Goal: Contribute content: Contribute content

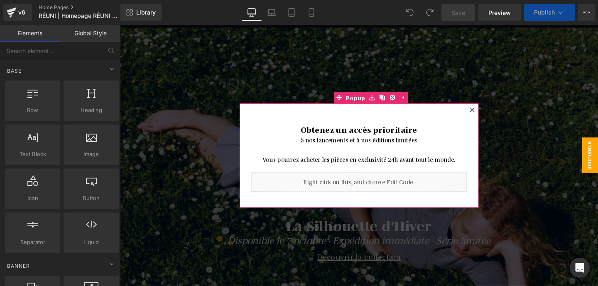
click at [489, 115] on icon at bounding box center [490, 113] width 5 height 5
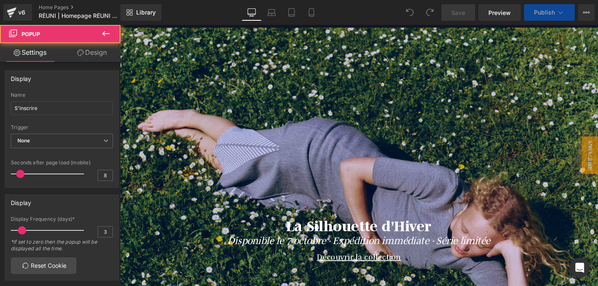
click at [261, 17] on link "Desktop" at bounding box center [252, 12] width 20 height 17
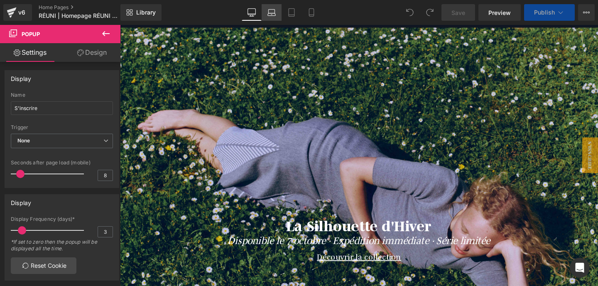
click at [270, 17] on link "Laptop" at bounding box center [272, 12] width 20 height 17
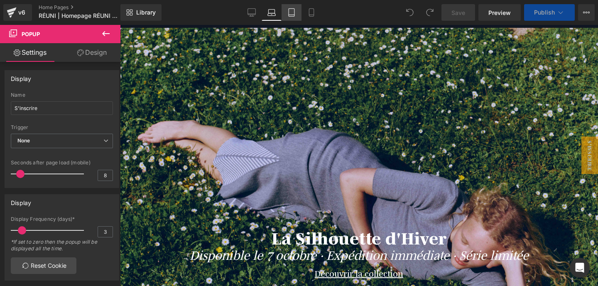
click at [292, 17] on link "Tablet" at bounding box center [292, 12] width 20 height 17
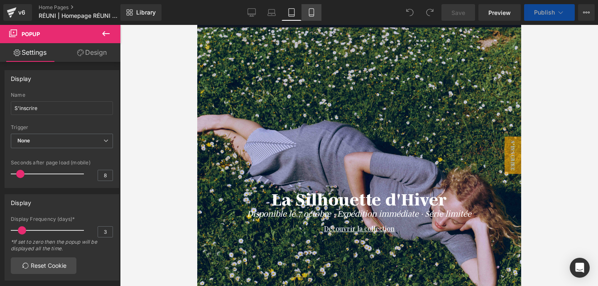
click at [307, 11] on link "Mobile" at bounding box center [312, 12] width 20 height 17
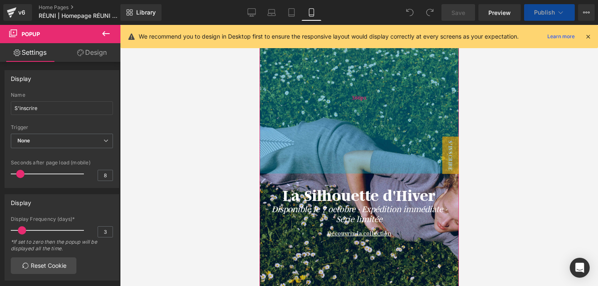
click at [306, 110] on div "366px" at bounding box center [358, 98] width 199 height 152
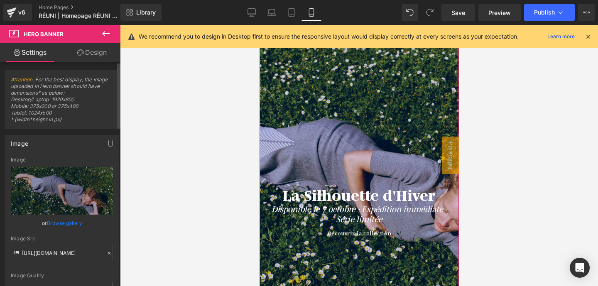
click at [64, 224] on link "Browse gallery" at bounding box center [64, 223] width 35 height 15
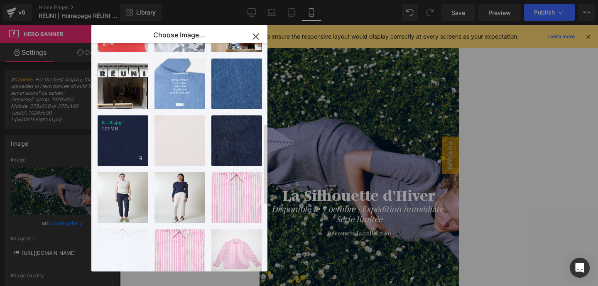
scroll to position [56, 0]
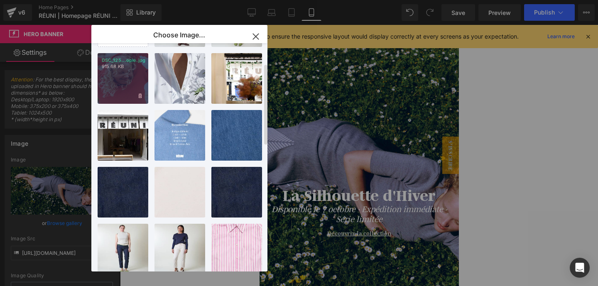
click at [127, 93] on div "DSC_125...opie.jpg 915.68 KB" at bounding box center [123, 78] width 51 height 51
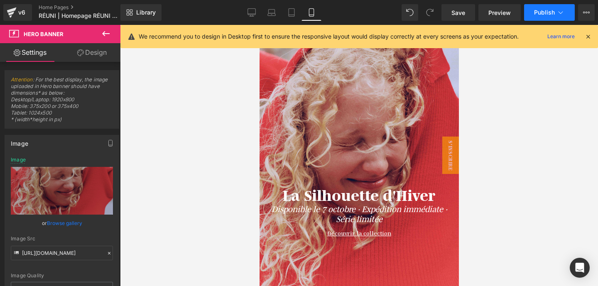
click at [542, 11] on span "Publish" at bounding box center [544, 12] width 21 height 7
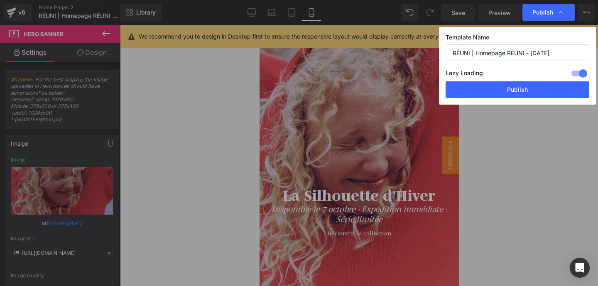
click at [512, 102] on div "Template Name RÉUNI | Homepage RÉUNI - [DATE] Lazy Loading Build Upgrade plan t…" at bounding box center [517, 66] width 157 height 78
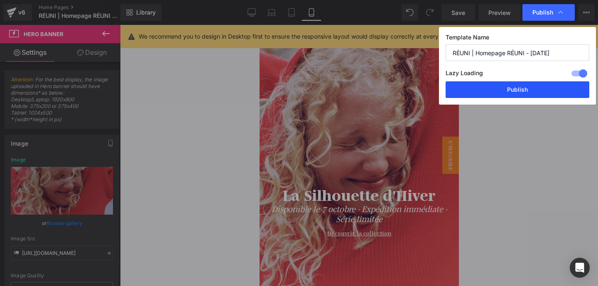
click at [512, 91] on button "Publish" at bounding box center [518, 89] width 144 height 17
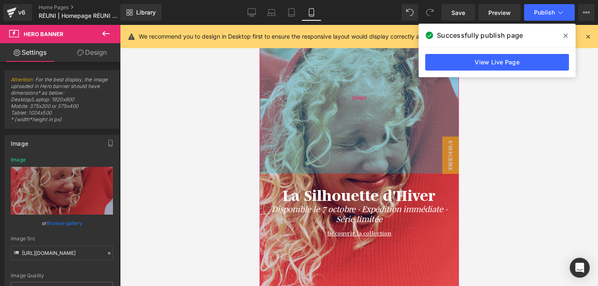
click at [373, 110] on div "366px" at bounding box center [358, 98] width 199 height 152
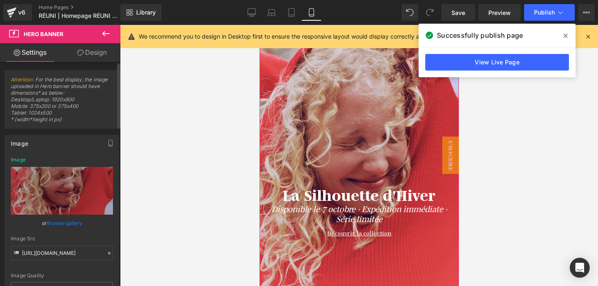
click at [69, 225] on link "Browse gallery" at bounding box center [64, 223] width 35 height 15
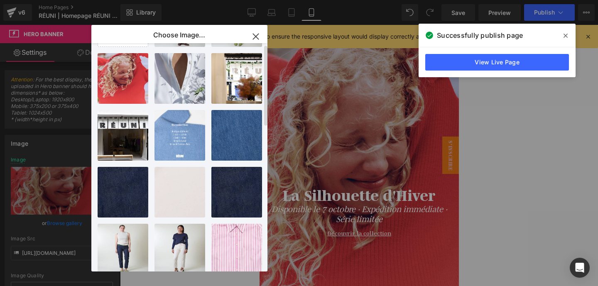
scroll to position [0, 0]
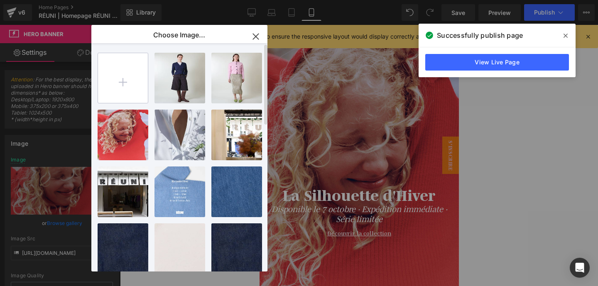
click at [123, 84] on input "file" at bounding box center [123, 78] width 50 height 50
click at [147, 85] on input "file" at bounding box center [123, 78] width 50 height 50
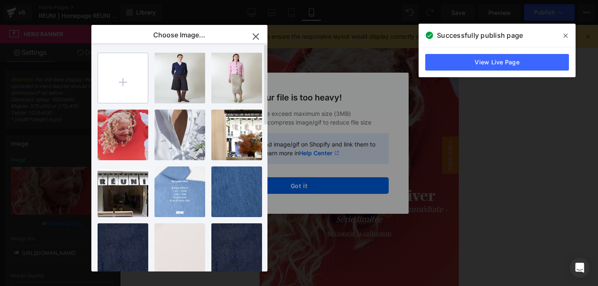
click at [102, 79] on input "file" at bounding box center [123, 78] width 50 height 50
click at [125, 87] on input "file" at bounding box center [123, 78] width 50 height 50
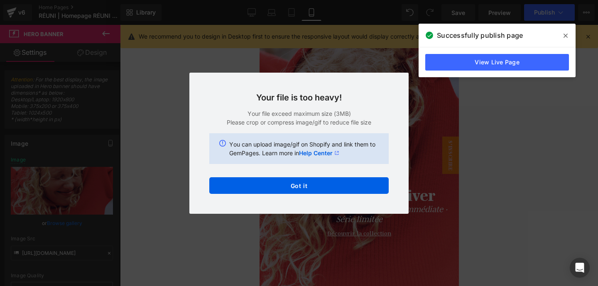
click at [323, 0] on div "Text Color Highlight Color #333333 Choose Image... Back to Library Insert reuni…" at bounding box center [299, 0] width 598 height 0
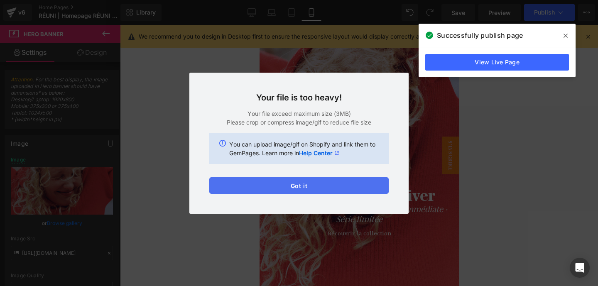
click at [314, 186] on button "Got it" at bounding box center [298, 185] width 179 height 17
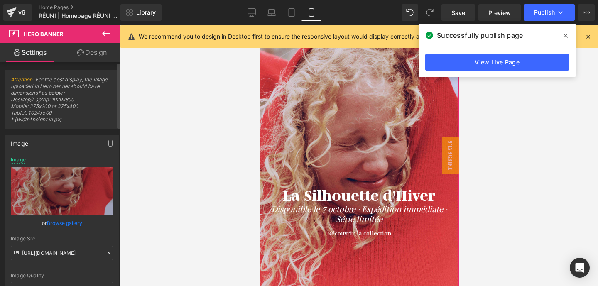
click at [67, 223] on link "Browse gallery" at bounding box center [64, 223] width 35 height 15
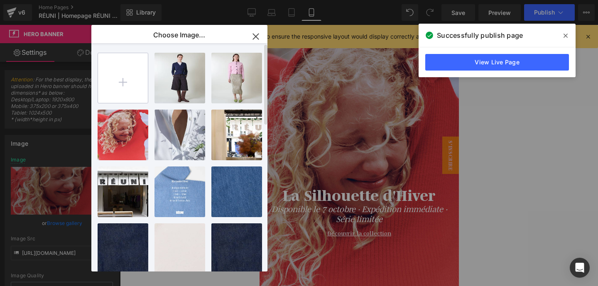
click at [113, 92] on input "file" at bounding box center [123, 78] width 50 height 50
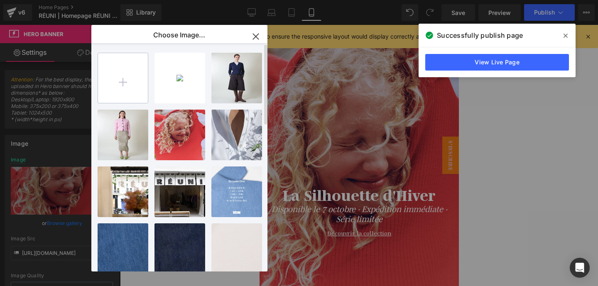
click at [120, 86] on input "file" at bounding box center [123, 78] width 50 height 50
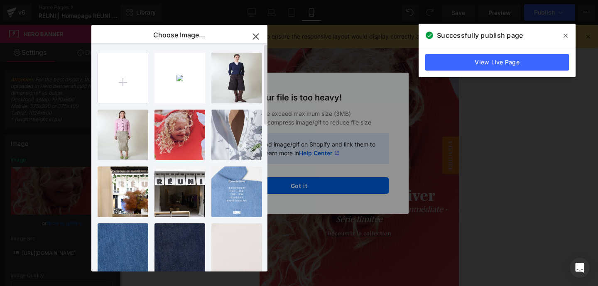
click at [130, 84] on input "file" at bounding box center [123, 78] width 50 height 50
click at [117, 77] on input "file" at bounding box center [123, 78] width 50 height 50
click at [287, 0] on div "Text Color Highlight Color #333333 Choose Image... Back to Library Insert reuni…" at bounding box center [299, 0] width 598 height 0
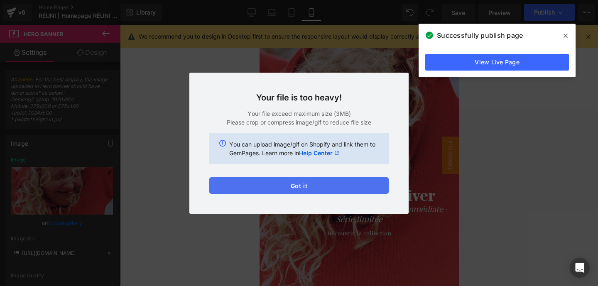
click at [286, 188] on button "Got it" at bounding box center [298, 185] width 179 height 17
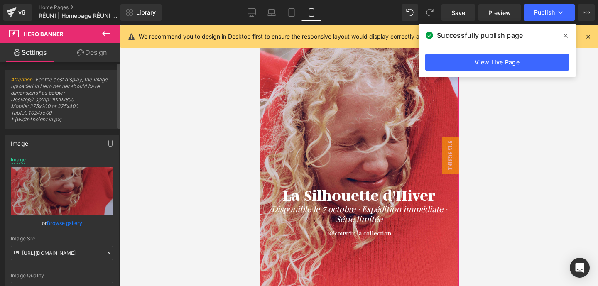
click at [68, 223] on link "Browse gallery" at bounding box center [64, 223] width 35 height 15
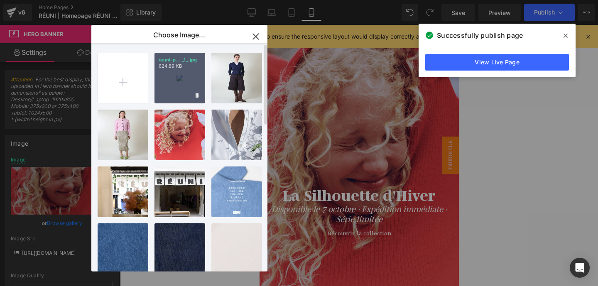
click at [187, 85] on div "reuni-p... _1_.jpg 624.89 KB" at bounding box center [179, 78] width 51 height 51
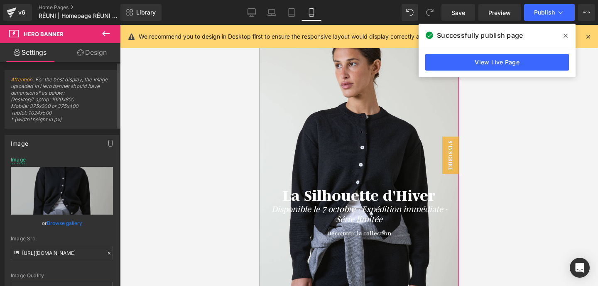
click at [69, 219] on link "Browse gallery" at bounding box center [64, 223] width 35 height 15
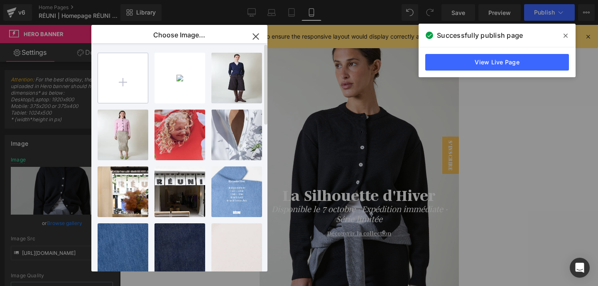
click at [137, 80] on input "file" at bounding box center [123, 78] width 50 height 50
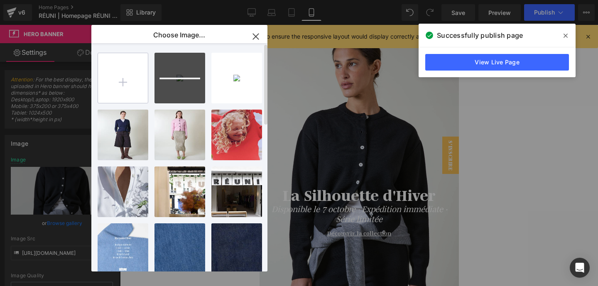
click at [132, 88] on input "file" at bounding box center [123, 78] width 50 height 50
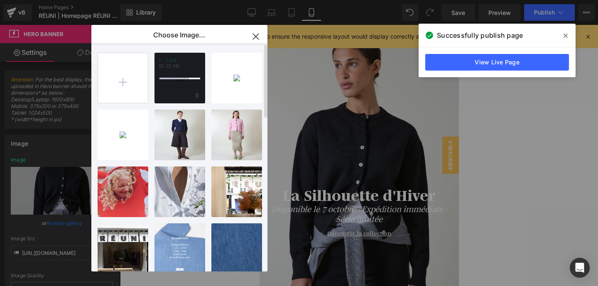
click at [187, 89] on div at bounding box center [179, 78] width 51 height 51
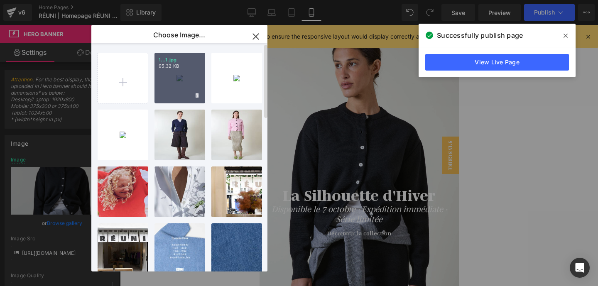
click at [184, 88] on div "1...1.jpg 95.32 KB" at bounding box center [179, 78] width 51 height 51
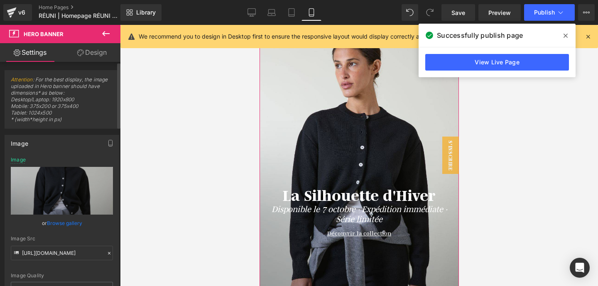
click at [58, 219] on link "Browse gallery" at bounding box center [64, 223] width 35 height 15
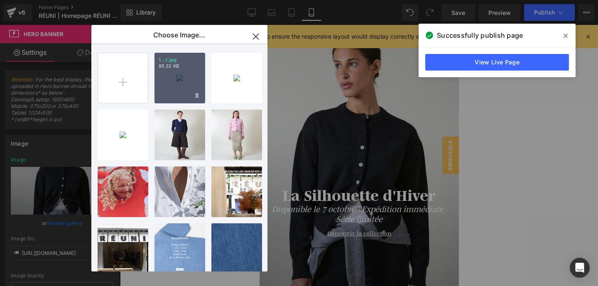
click at [164, 92] on div "1...1.jpg 95.32 KB" at bounding box center [179, 78] width 51 height 51
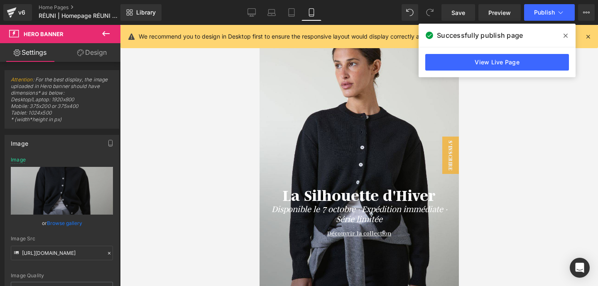
click at [573, 196] on div at bounding box center [359, 155] width 478 height 261
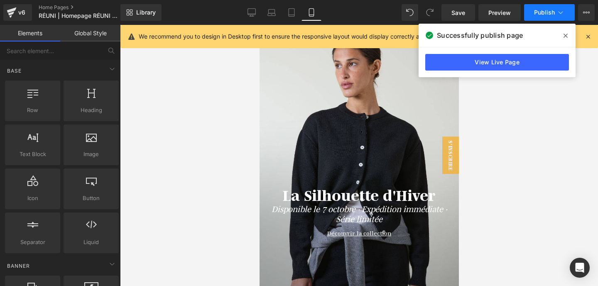
click at [552, 16] on button "Publish" at bounding box center [549, 12] width 51 height 17
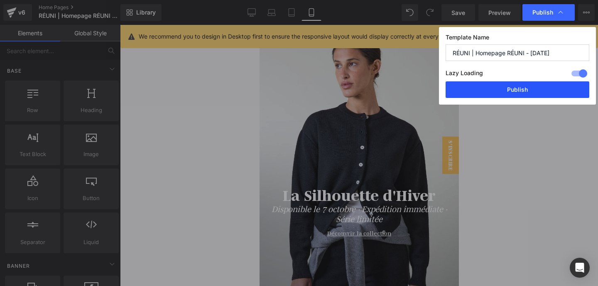
click at [514, 90] on button "Publish" at bounding box center [518, 89] width 144 height 17
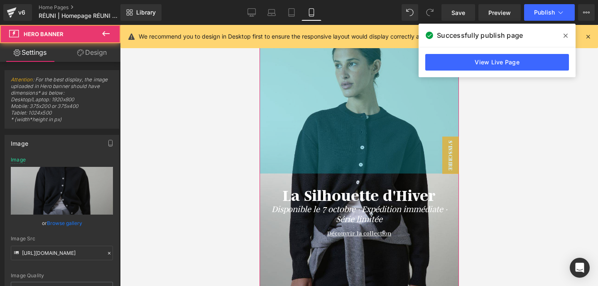
click at [296, 77] on div "366px" at bounding box center [358, 98] width 199 height 152
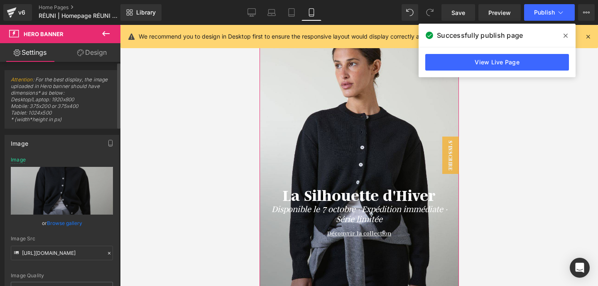
click at [59, 221] on link "Browse gallery" at bounding box center [64, 223] width 35 height 15
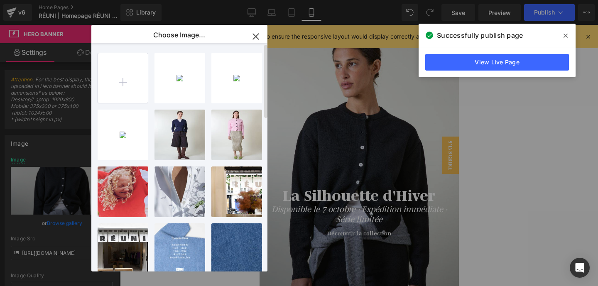
click at [130, 83] on input "file" at bounding box center [123, 78] width 50 height 50
type input "C:\fakepath\Untitled design (7).jpg"
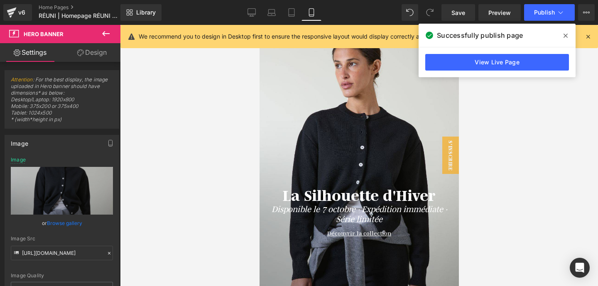
click at [243, 21] on div "Library Mobile Desktop Laptop Tablet Mobile Save Preview Publish Scheduled View…" at bounding box center [359, 12] width 478 height 25
click at [246, 17] on link "Desktop" at bounding box center [252, 12] width 20 height 17
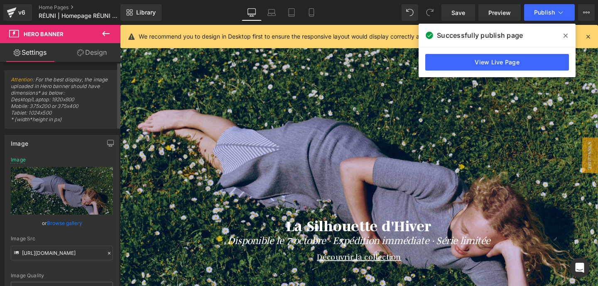
click at [61, 223] on link "Browse gallery" at bounding box center [64, 223] width 35 height 15
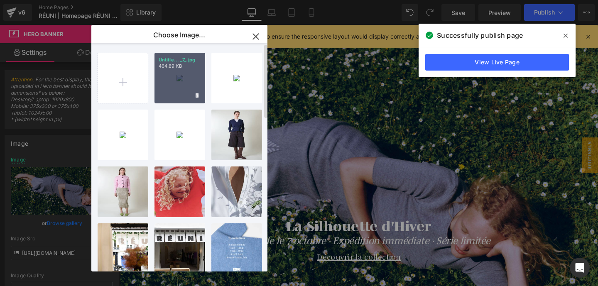
click at [162, 91] on div "Untitle... _7_.jpg 464.89 KB" at bounding box center [179, 78] width 51 height 51
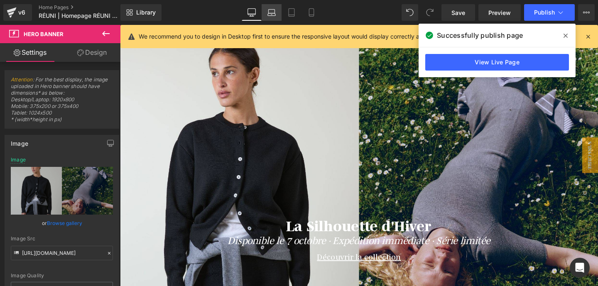
click at [273, 15] on icon at bounding box center [272, 14] width 8 height 2
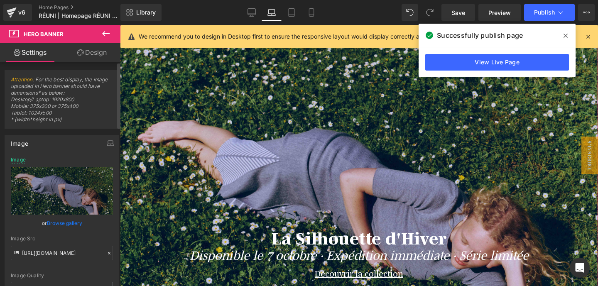
click at [68, 222] on link "Browse gallery" at bounding box center [64, 223] width 35 height 15
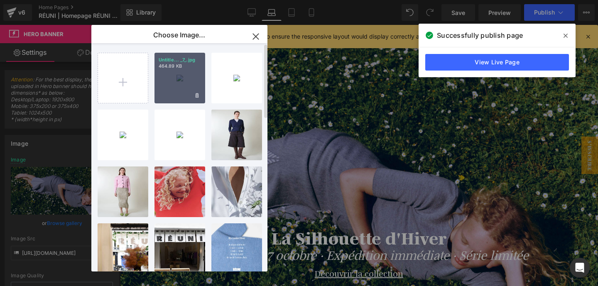
click at [181, 91] on div "Untitle... _7_.jpg 464.89 KB" at bounding box center [179, 78] width 51 height 51
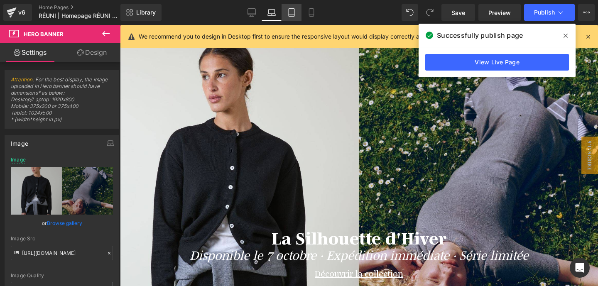
click at [294, 9] on icon at bounding box center [291, 12] width 8 height 8
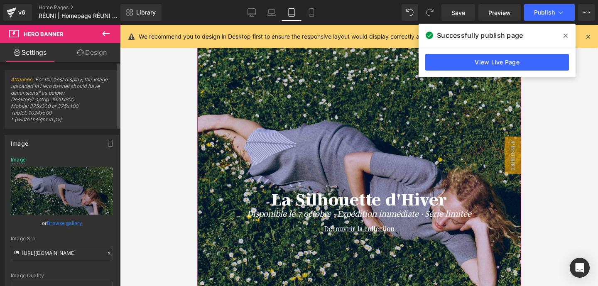
click at [61, 223] on link "Browse gallery" at bounding box center [64, 223] width 35 height 15
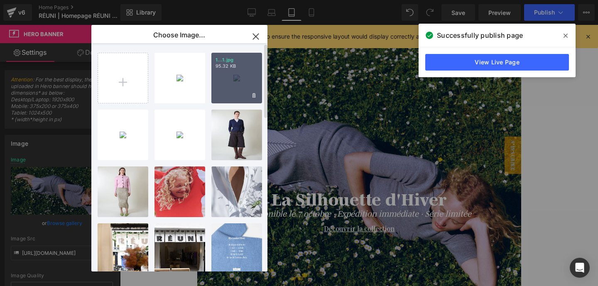
click at [240, 83] on div "1...1.jpg 95.32 KB" at bounding box center [236, 78] width 51 height 51
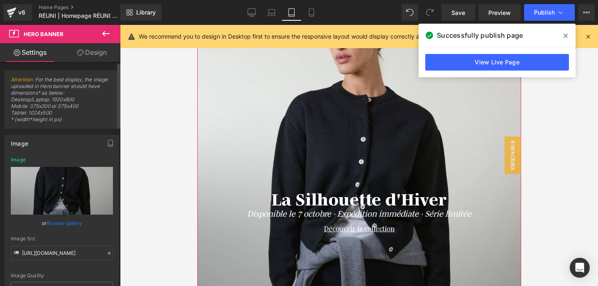
click at [75, 223] on link "Browse gallery" at bounding box center [64, 223] width 35 height 15
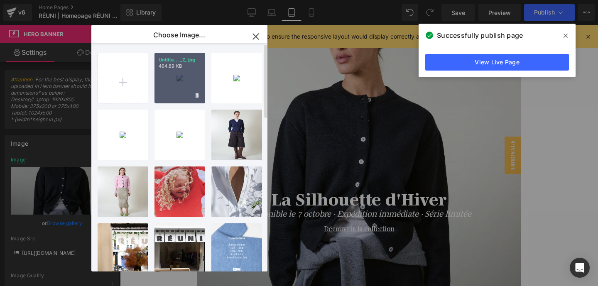
click at [180, 89] on div "Untitle... _7_.jpg 464.89 KB" at bounding box center [179, 78] width 51 height 51
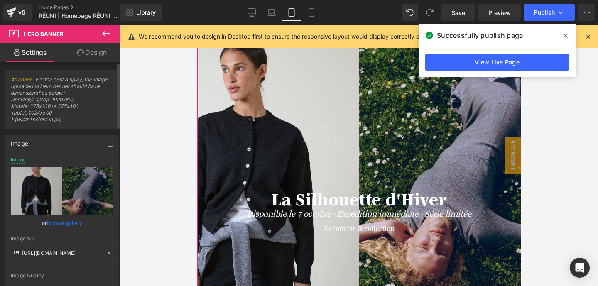
click at [63, 223] on link "Browse gallery" at bounding box center [64, 223] width 35 height 15
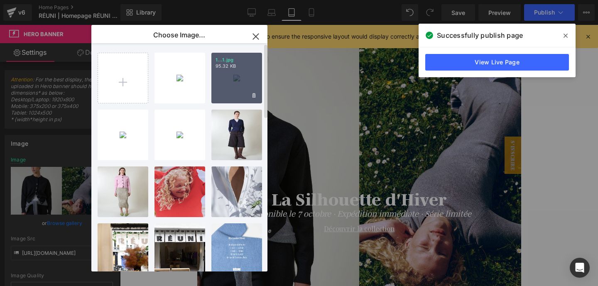
click at [227, 80] on div "1...1.jpg 95.32 KB" at bounding box center [236, 78] width 51 height 51
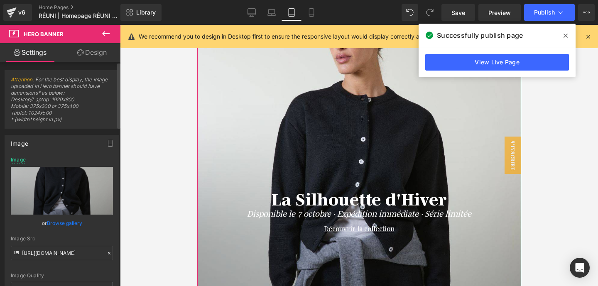
click at [75, 224] on link "Browse gallery" at bounding box center [64, 223] width 35 height 15
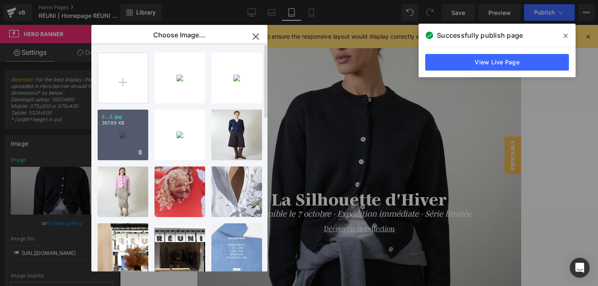
click at [117, 139] on div "2...2.jpg 367.69 KB" at bounding box center [123, 135] width 51 height 51
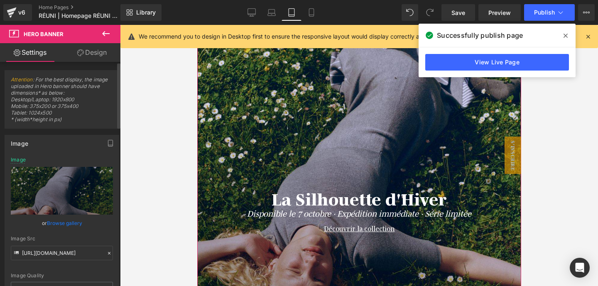
click at [70, 223] on link "Browse gallery" at bounding box center [64, 223] width 35 height 15
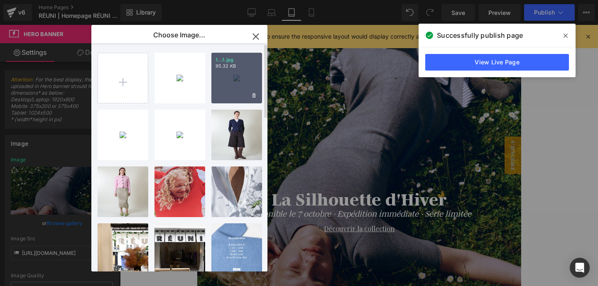
click at [220, 78] on div "1...1.jpg 95.32 KB" at bounding box center [236, 78] width 51 height 51
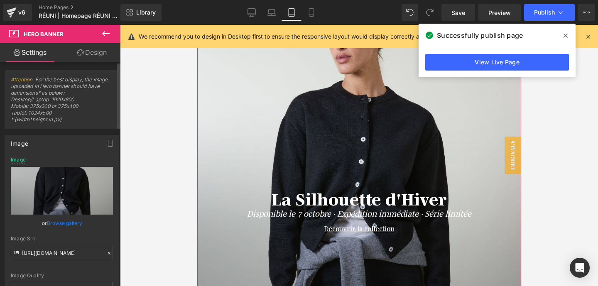
click at [55, 229] on link "Browse gallery" at bounding box center [64, 223] width 35 height 15
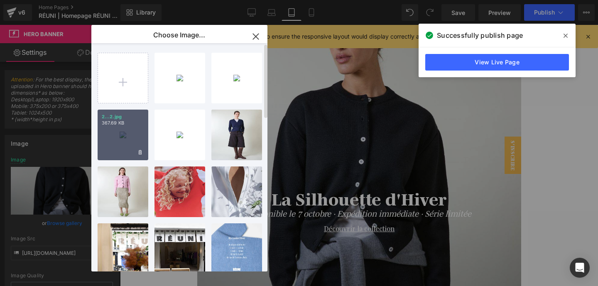
click at [114, 139] on div "2...2.jpg 367.69 KB" at bounding box center [123, 135] width 51 height 51
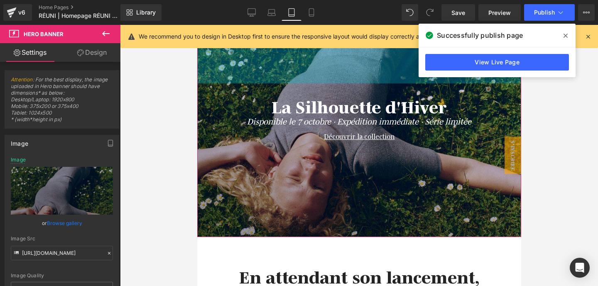
scroll to position [99, 0]
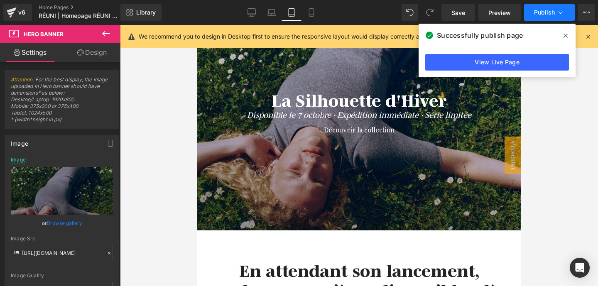
click at [557, 9] on icon at bounding box center [561, 12] width 8 height 8
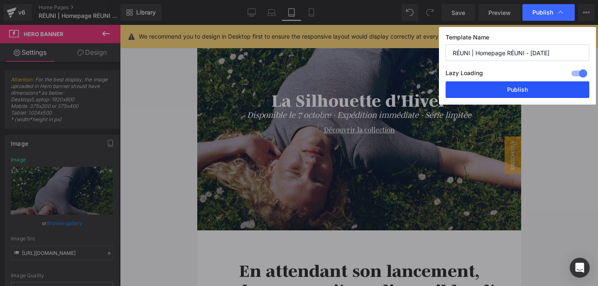
click at [527, 86] on button "Publish" at bounding box center [518, 89] width 144 height 17
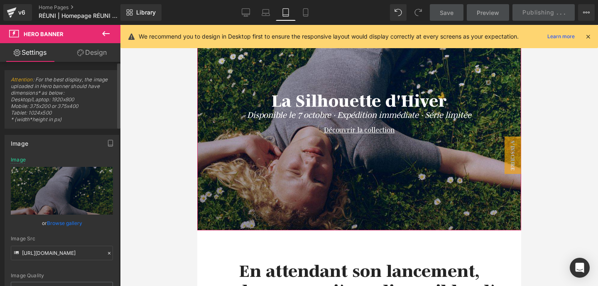
click at [71, 222] on link "Browse gallery" at bounding box center [64, 223] width 35 height 15
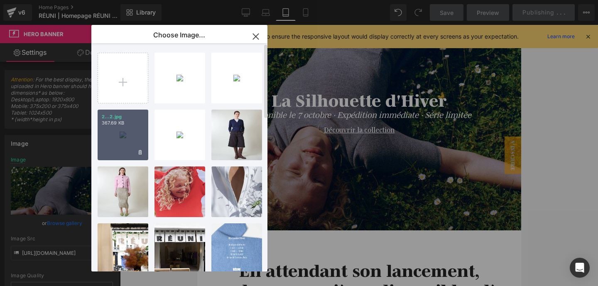
click at [117, 137] on div "2...2.jpg 367.69 KB" at bounding box center [123, 135] width 51 height 51
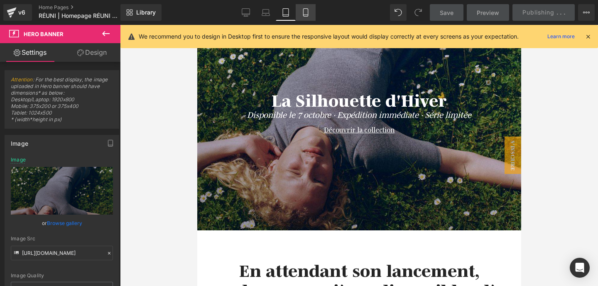
click at [297, 13] on link "Mobile" at bounding box center [306, 12] width 20 height 17
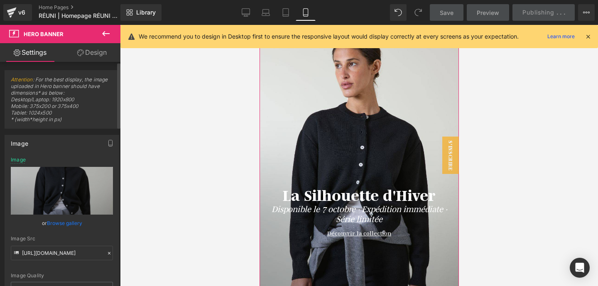
click at [66, 227] on link "Browse gallery" at bounding box center [64, 223] width 35 height 15
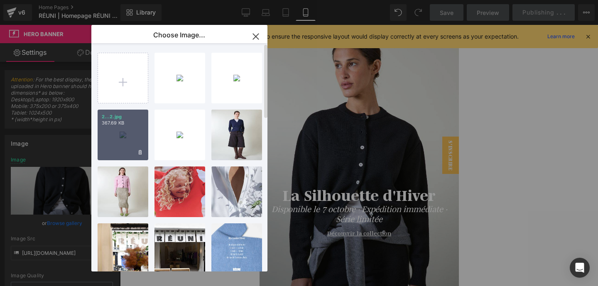
click at [125, 126] on p "367.69 KB" at bounding box center [123, 123] width 42 height 6
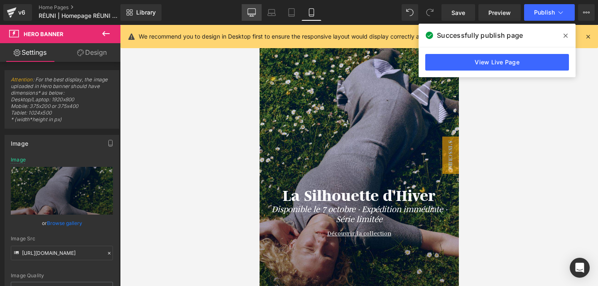
click at [251, 10] on icon at bounding box center [252, 12] width 8 height 8
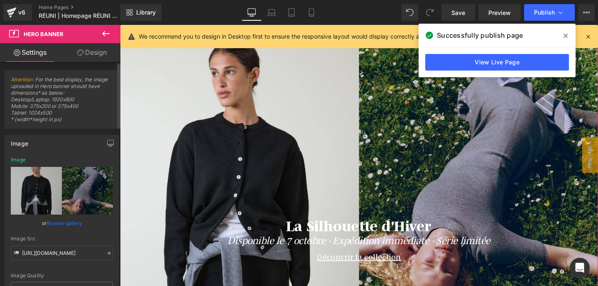
click at [62, 224] on link "Browse gallery" at bounding box center [64, 223] width 35 height 15
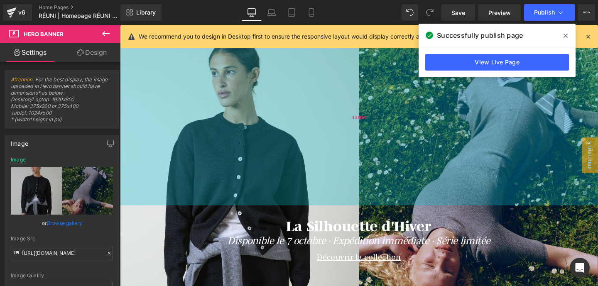
click at [295, 82] on div "450px" at bounding box center [371, 121] width 503 height 187
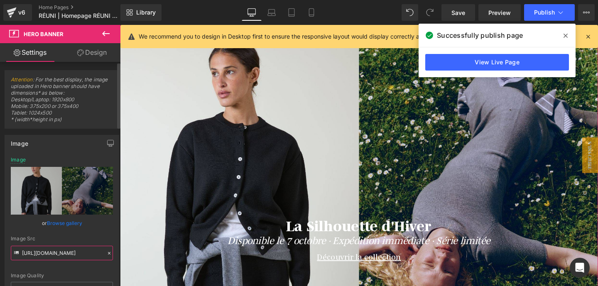
click at [49, 256] on input "[URL][DOMAIN_NAME]" at bounding box center [62, 253] width 102 height 15
paste input "c36b899a-c4c5-4694-ba0e-4b18d19809aa/-/format/auto/-/preview/3000x3000/-/qualit…"
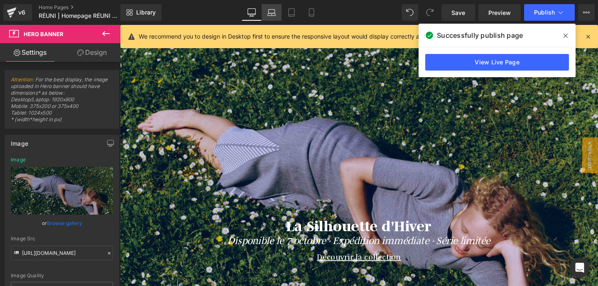
click at [270, 13] on icon at bounding box center [272, 14] width 8 height 2
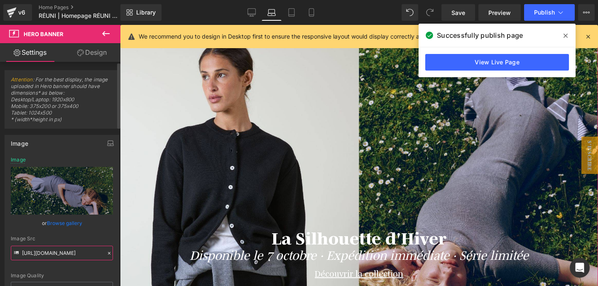
click at [69, 250] on input "[URL][DOMAIN_NAME]" at bounding box center [62, 253] width 102 height 15
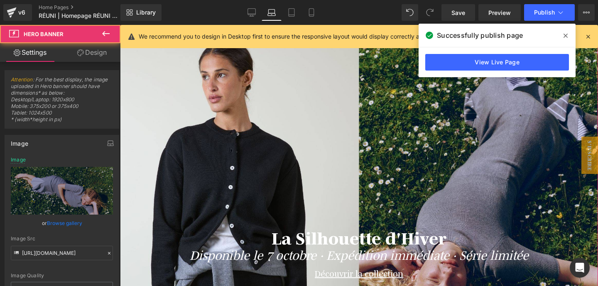
click at [241, 82] on div at bounding box center [359, 201] width 478 height 347
click at [227, 75] on div at bounding box center [359, 201] width 478 height 347
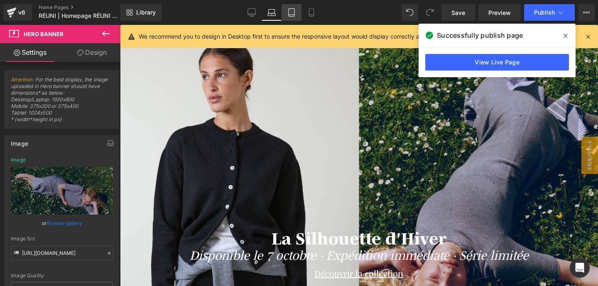
click at [297, 13] on link "Tablet" at bounding box center [292, 12] width 20 height 17
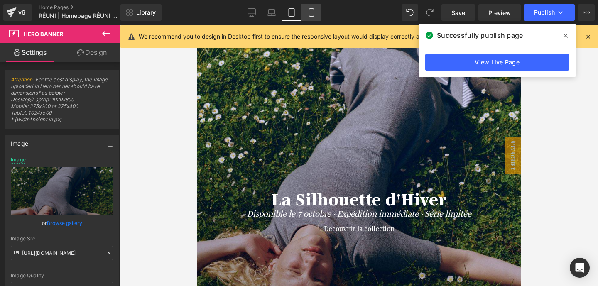
click at [315, 7] on link "Mobile" at bounding box center [312, 12] width 20 height 17
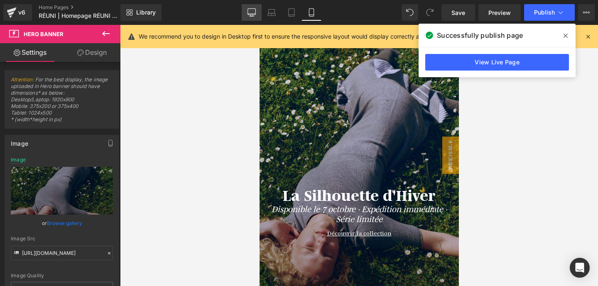
click at [250, 7] on link "Desktop" at bounding box center [252, 12] width 20 height 17
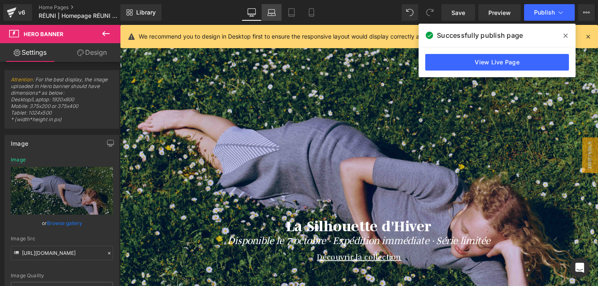
click at [277, 13] on link "Laptop" at bounding box center [272, 12] width 20 height 17
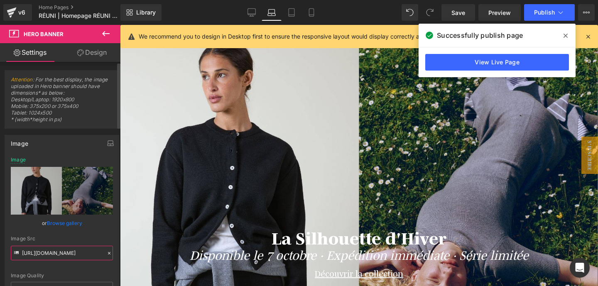
click at [68, 253] on input "[URL][DOMAIN_NAME]" at bounding box center [62, 253] width 102 height 15
paste input "c36b899a-c4c5-4694-ba0e-4b18d19809aa/-/format/auto/-/preview/3000x3000/-/qualit…"
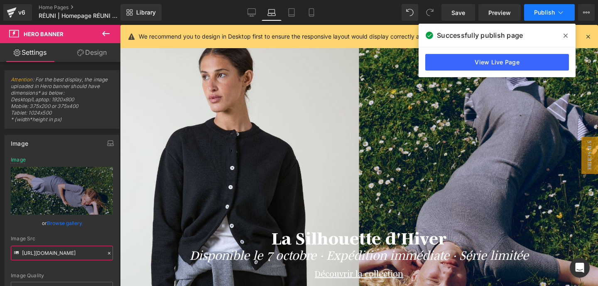
type input "[URL][DOMAIN_NAME]"
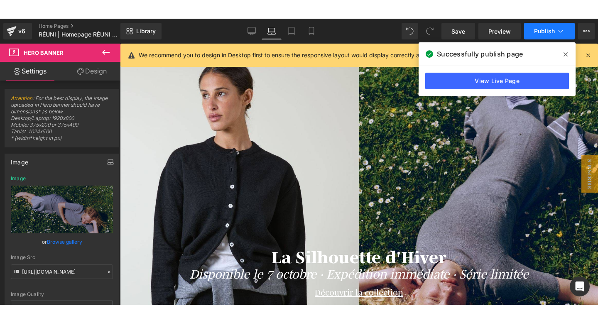
scroll to position [0, 0]
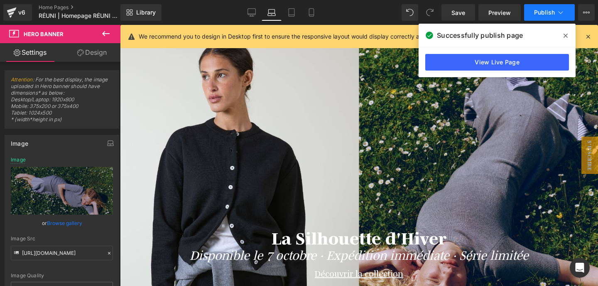
click at [548, 16] on button "Publish" at bounding box center [549, 12] width 51 height 17
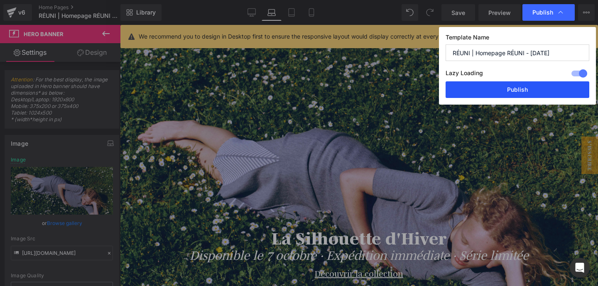
click at [517, 92] on button "Publish" at bounding box center [518, 89] width 144 height 17
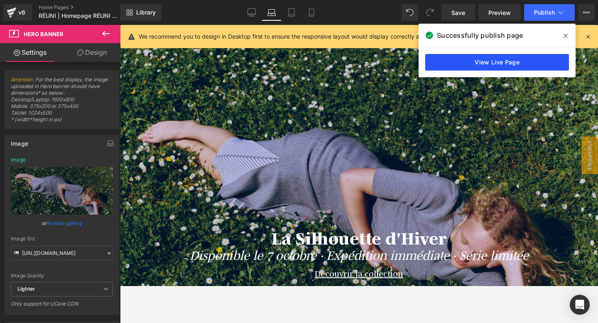
click at [499, 64] on link "View Live Page" at bounding box center [497, 62] width 144 height 17
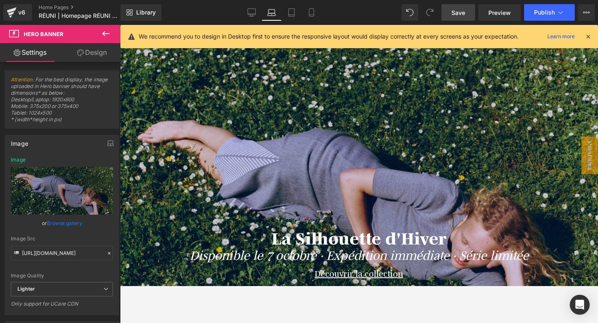
click at [457, 16] on span "Save" at bounding box center [458, 12] width 14 height 9
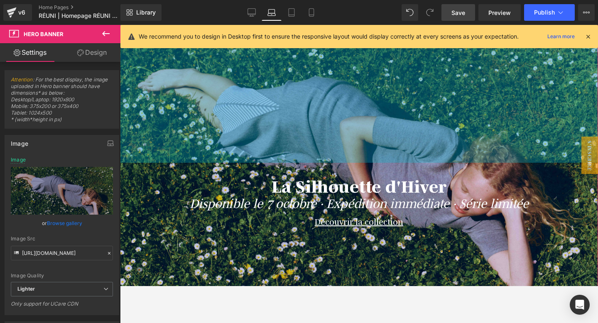
scroll to position [75, 0]
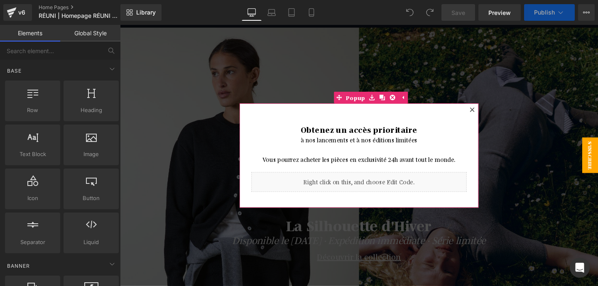
click at [491, 112] on icon at bounding box center [490, 113] width 5 height 5
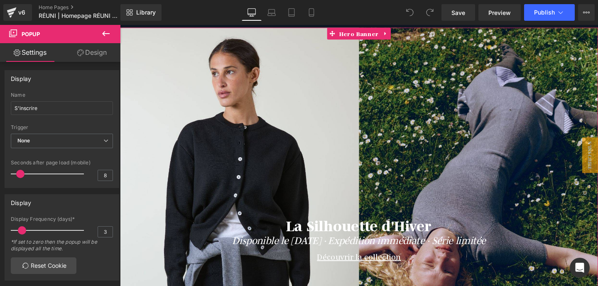
click at [598, 81] on div at bounding box center [371, 199] width 503 height 342
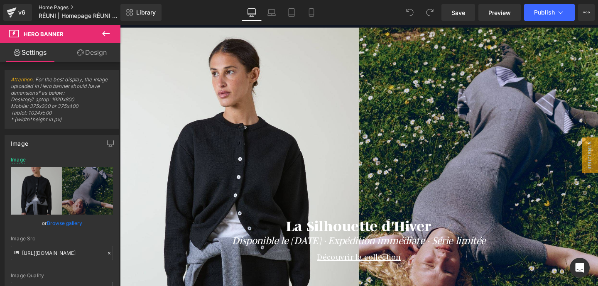
click at [54, 8] on link "Home Pages" at bounding box center [87, 7] width 96 height 7
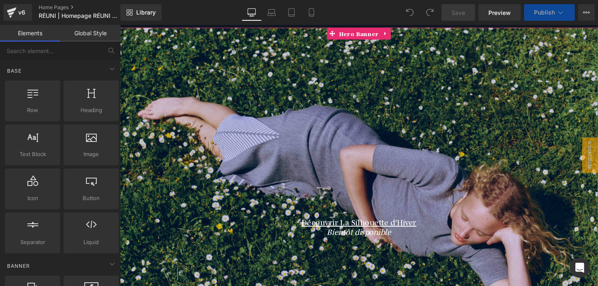
click at [257, 69] on div at bounding box center [371, 186] width 503 height 316
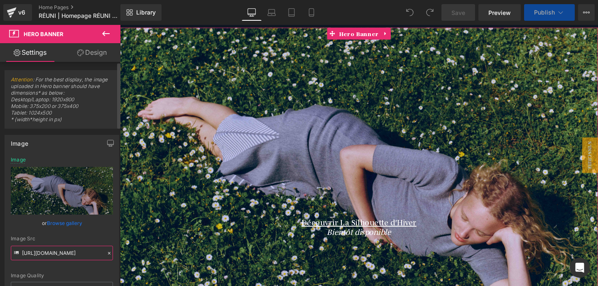
click at [58, 254] on input "[URL][DOMAIN_NAME]" at bounding box center [62, 253] width 102 height 15
